Goal: Feedback & Contribution: Leave review/rating

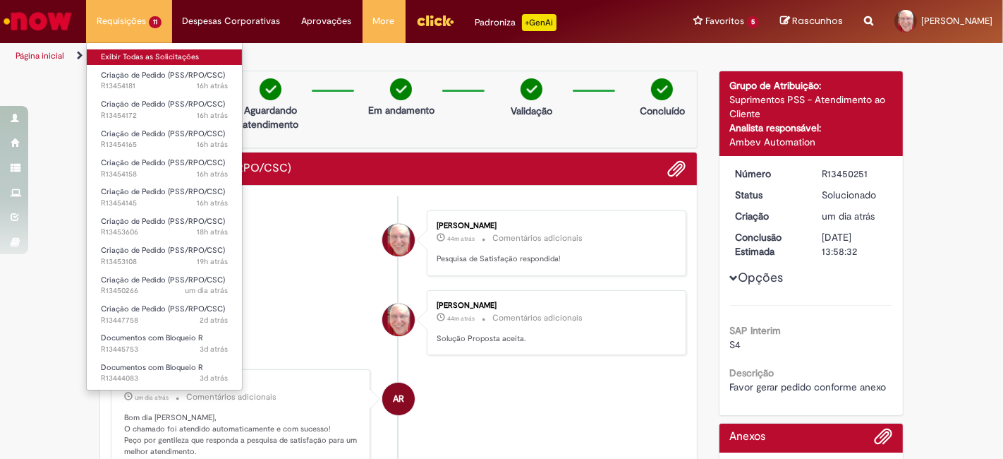
scroll to position [2, 0]
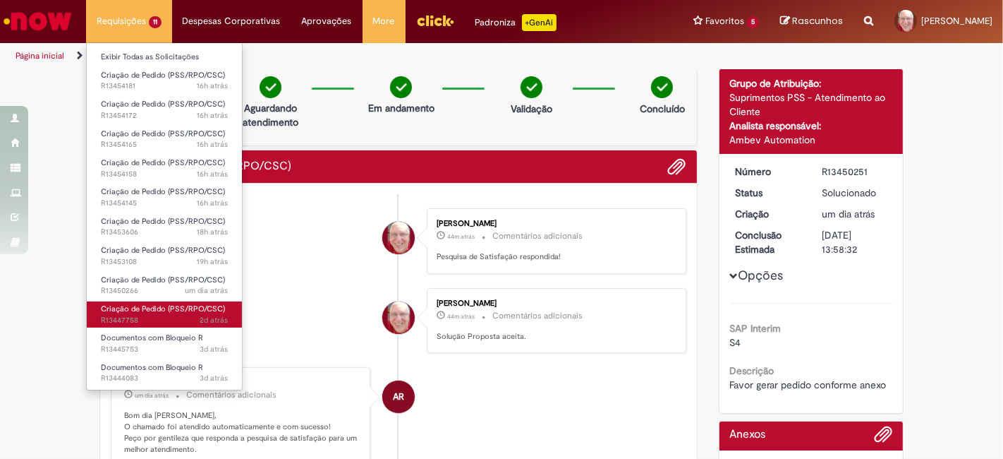
click at [136, 320] on span "2d atrás 2 dias atrás R13447758" at bounding box center [164, 320] width 127 height 11
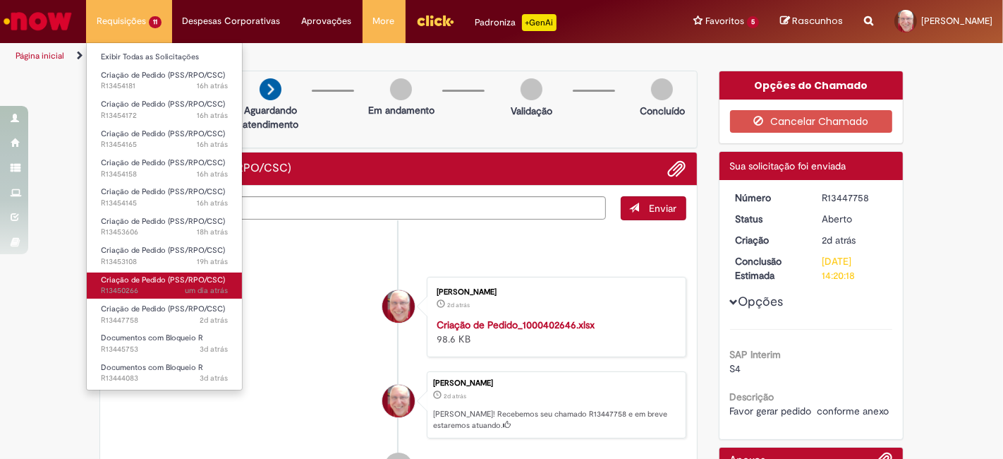
click at [138, 288] on span "um dia atrás um dia atrás R13450266" at bounding box center [164, 290] width 127 height 11
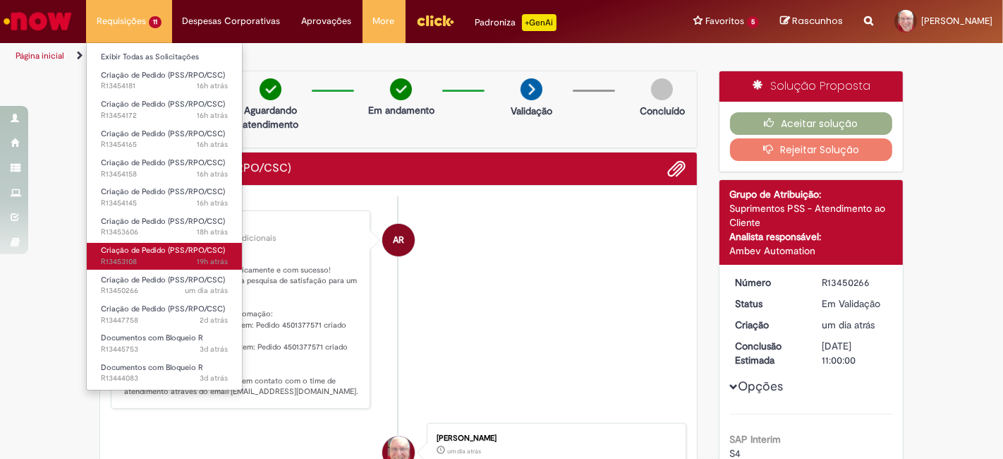
click at [128, 250] on span "Criação de Pedido (PSS/RPO/CSC)" at bounding box center [163, 250] width 124 height 11
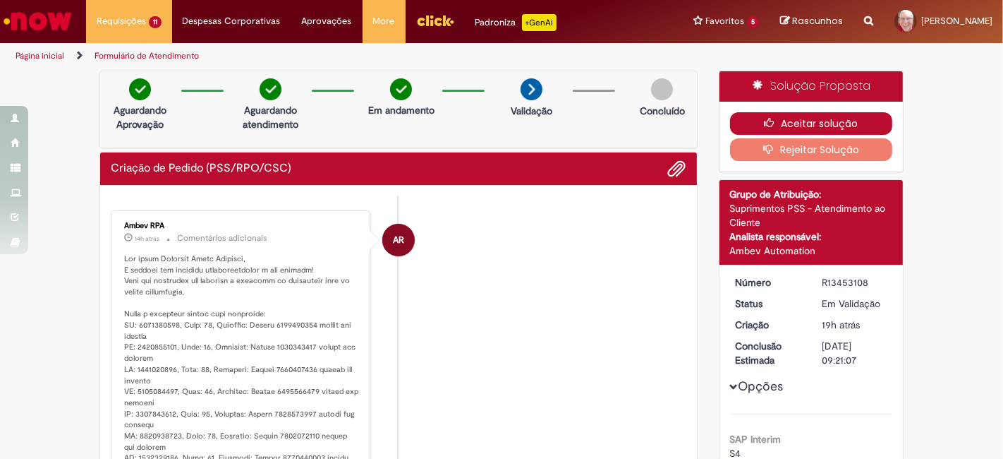
click at [815, 121] on button "Aceitar solução" at bounding box center [811, 123] width 163 height 23
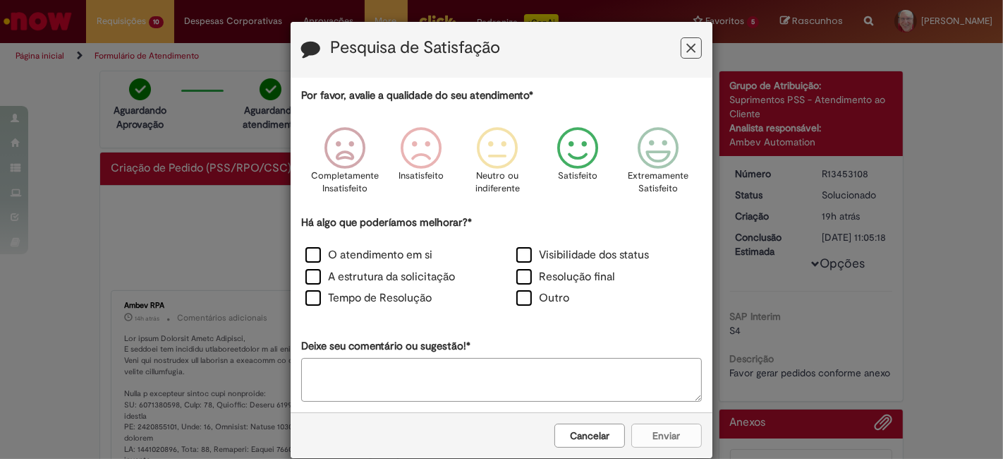
click at [576, 150] on icon "Feedback" at bounding box center [578, 148] width 53 height 42
click at [350, 253] on label "O atendimento em si" at bounding box center [368, 255] width 127 height 16
click at [653, 430] on button "Enviar" at bounding box center [666, 435] width 71 height 24
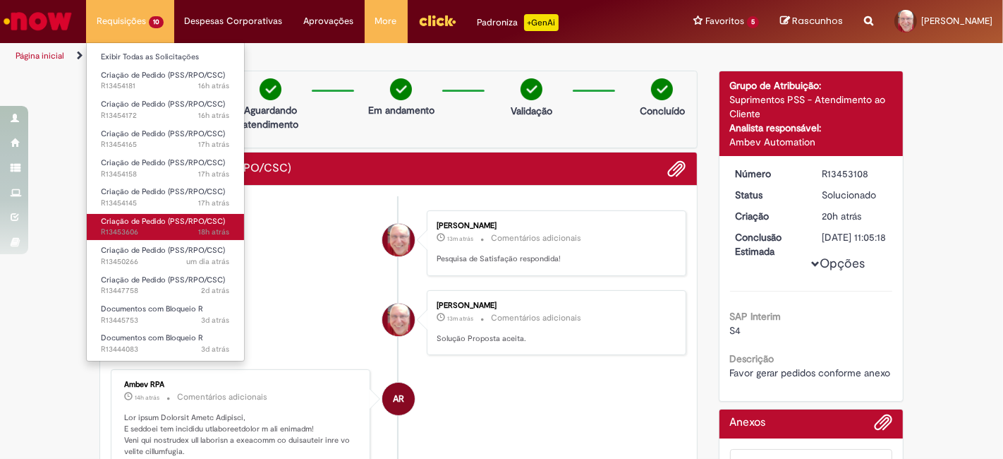
click at [151, 229] on span "18h atrás 18 horas atrás R13453606" at bounding box center [165, 231] width 129 height 11
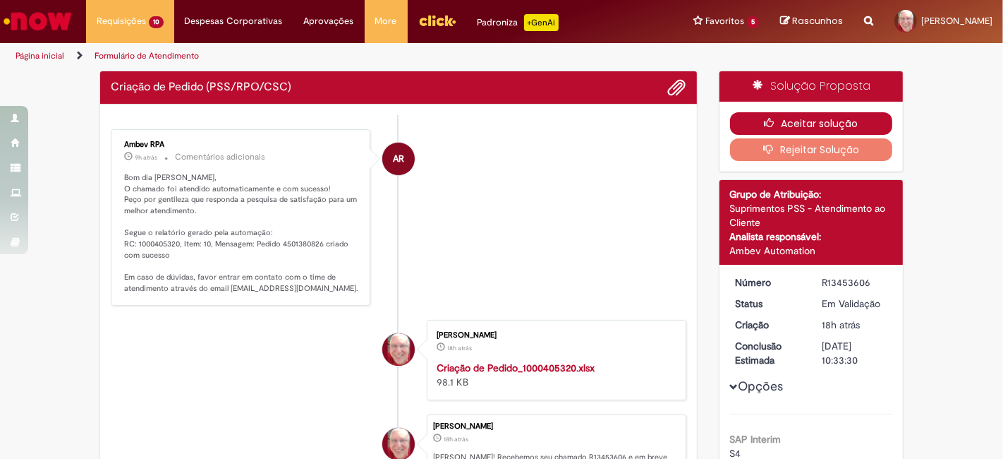
click at [804, 123] on button "Aceitar solução" at bounding box center [811, 123] width 163 height 23
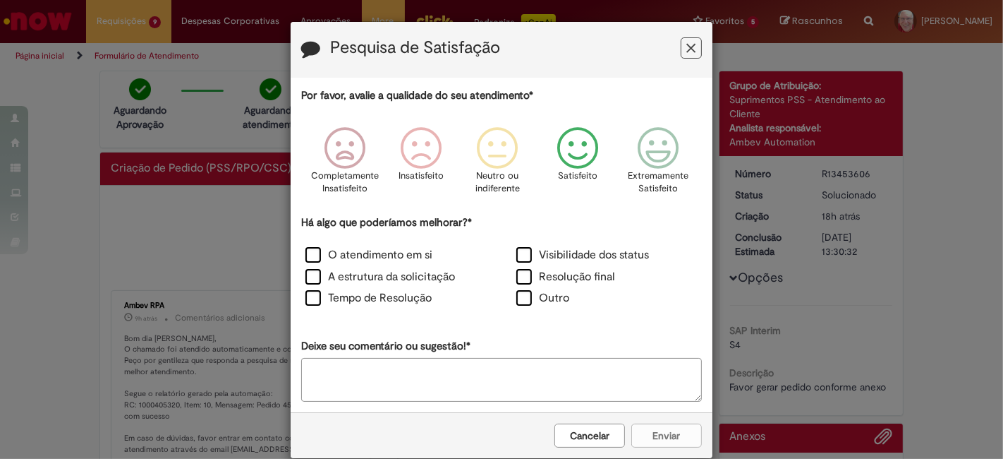
click at [584, 143] on icon "Feedback" at bounding box center [578, 148] width 53 height 42
click at [350, 257] on label "O atendimento em si" at bounding box center [368, 255] width 127 height 16
click at [677, 436] on button "Enviar" at bounding box center [666, 435] width 71 height 24
